Goal: Navigation & Orientation: Find specific page/section

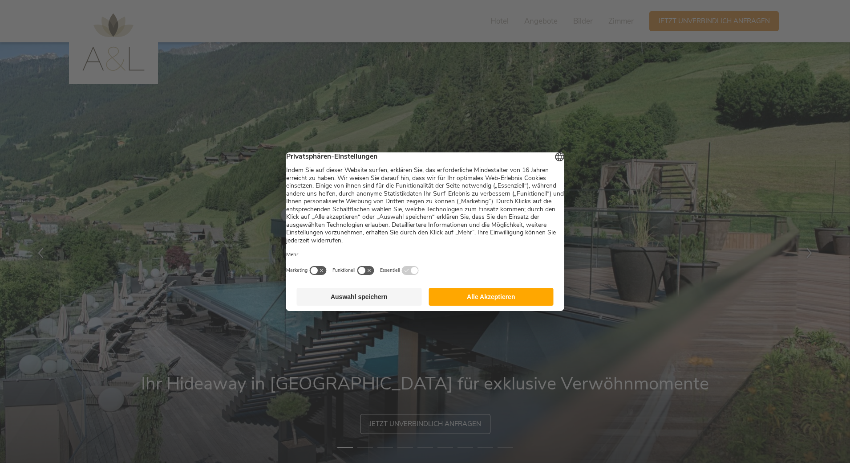
click at [490, 298] on button "Alle Akzeptieren" at bounding box center [491, 297] width 125 height 18
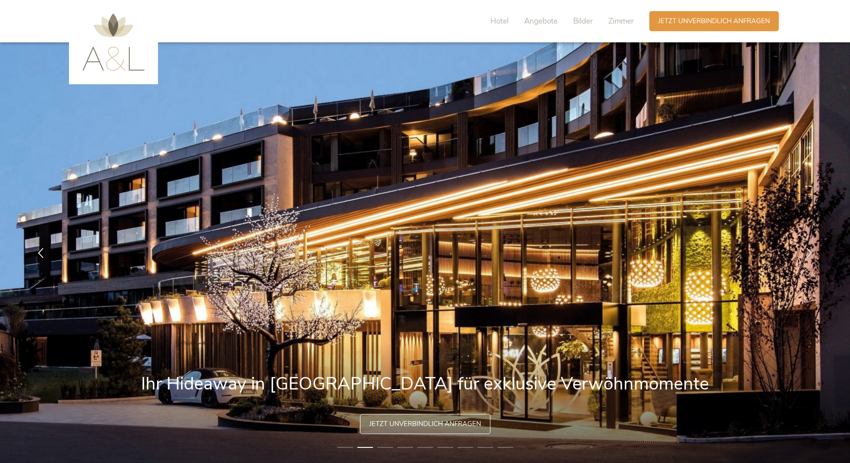
click at [347, 448] on li "1" at bounding box center [345, 447] width 16 height 9
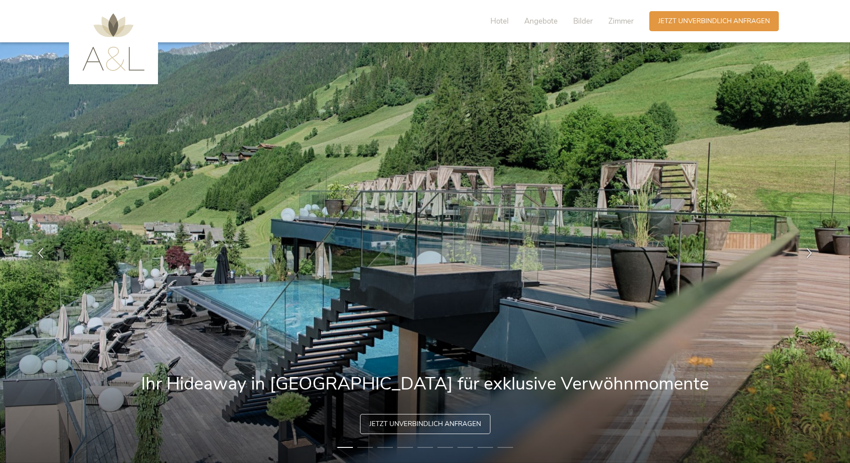
click at [361, 447] on li "2" at bounding box center [366, 447] width 16 height 9
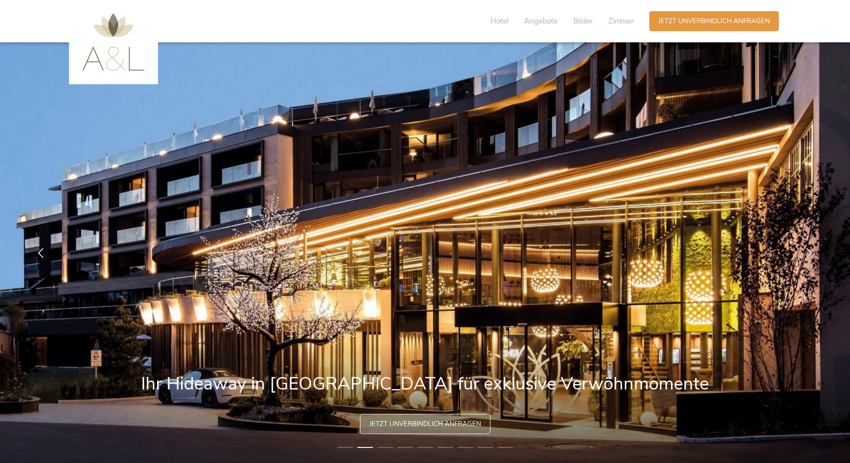
click at [384, 449] on li "3" at bounding box center [386, 447] width 16 height 9
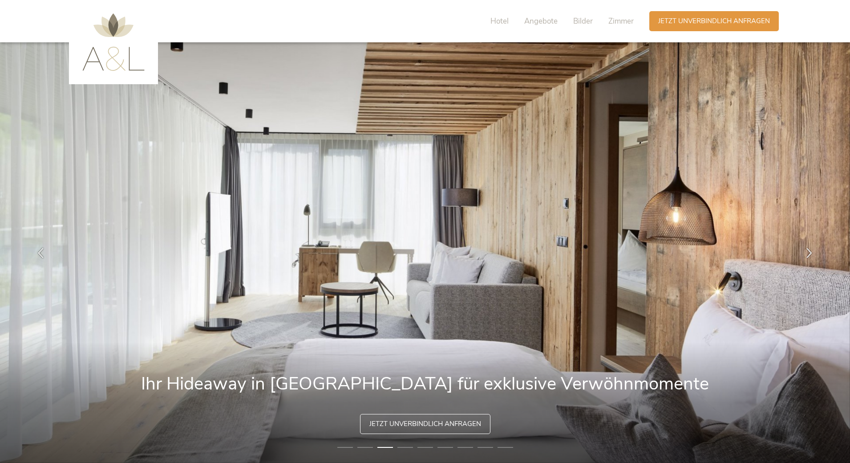
click at [407, 448] on li "4" at bounding box center [406, 447] width 16 height 9
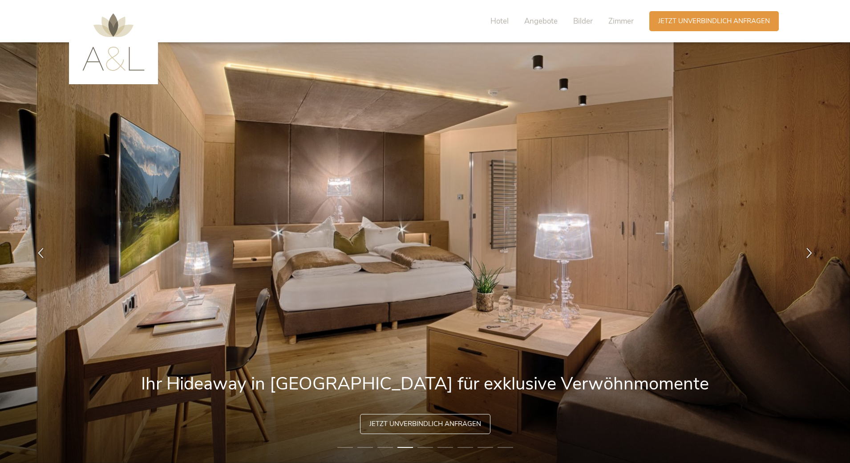
click at [425, 447] on li "5" at bounding box center [426, 447] width 16 height 9
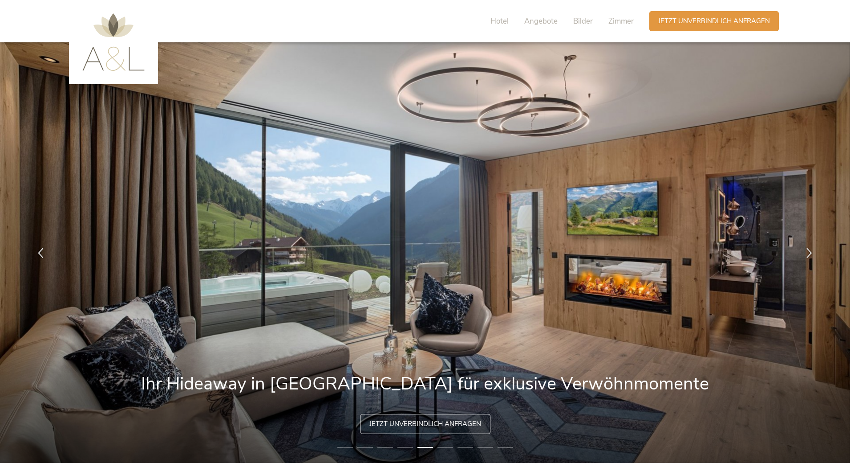
click at [444, 445] on li "6" at bounding box center [446, 447] width 16 height 9
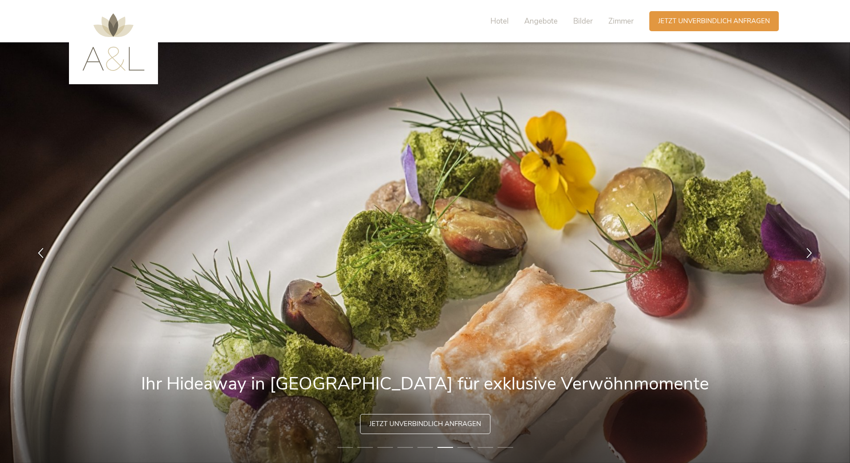
click at [462, 445] on li "7" at bounding box center [466, 447] width 16 height 9
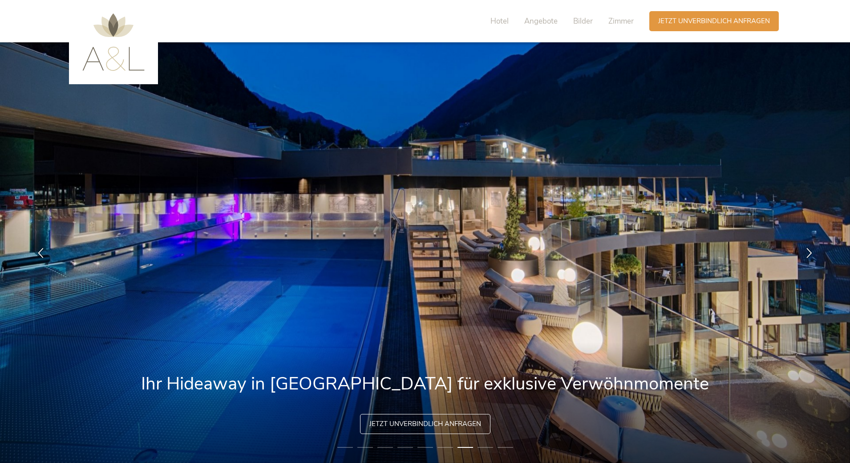
click at [482, 447] on li "8" at bounding box center [486, 447] width 16 height 9
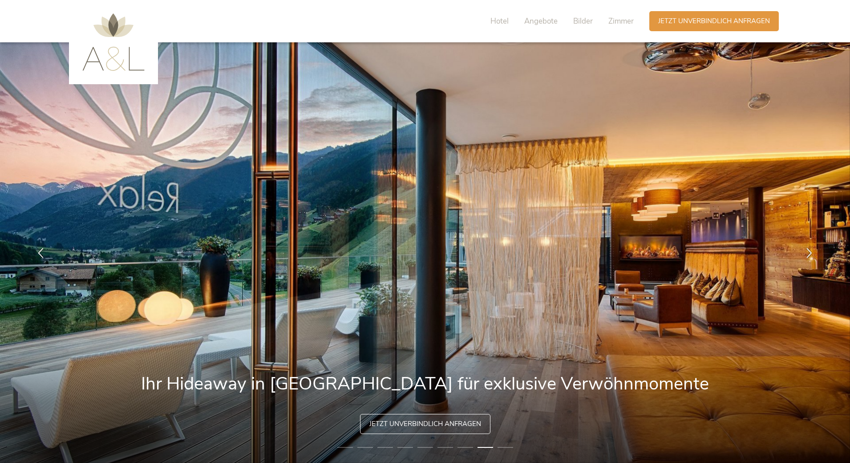
click at [498, 448] on li "9" at bounding box center [506, 447] width 16 height 9
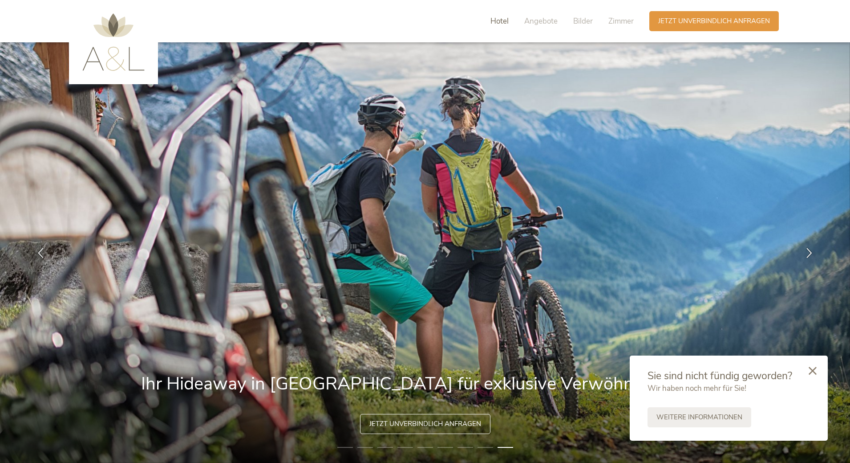
click at [503, 22] on span "Hotel" at bounding box center [500, 21] width 18 height 10
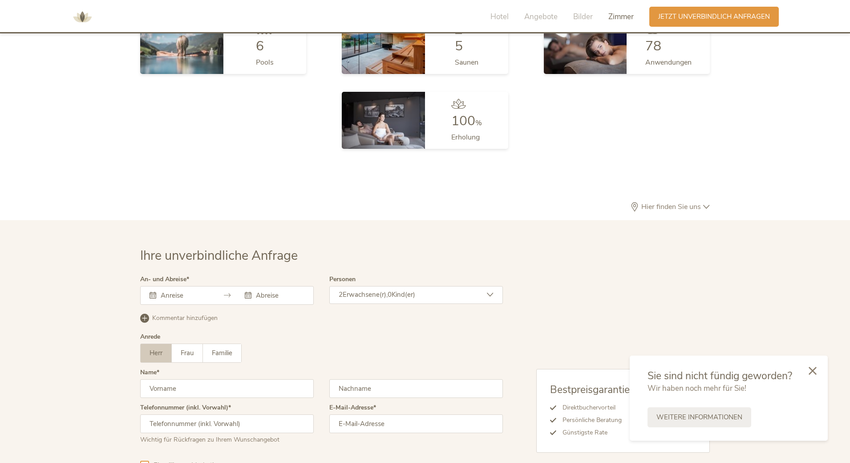
scroll to position [2665, 0]
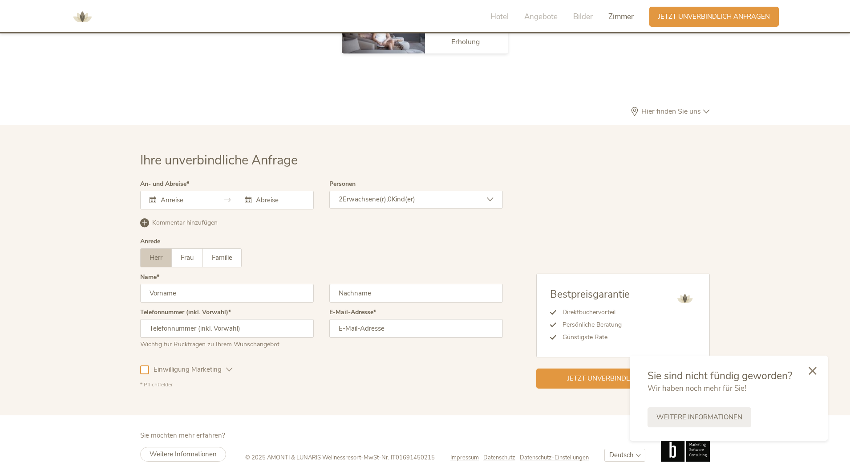
click at [467, 453] on span "Impressum" at bounding box center [465, 457] width 28 height 8
